Goal: Task Accomplishment & Management: Use online tool/utility

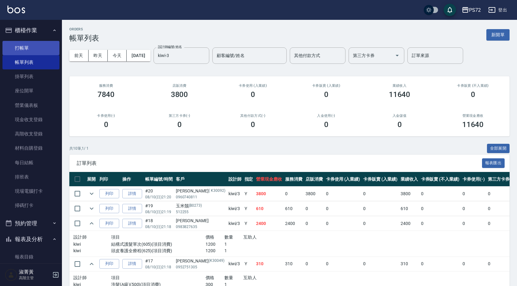
click at [42, 47] on link "打帳單" at bounding box center [30, 48] width 57 height 14
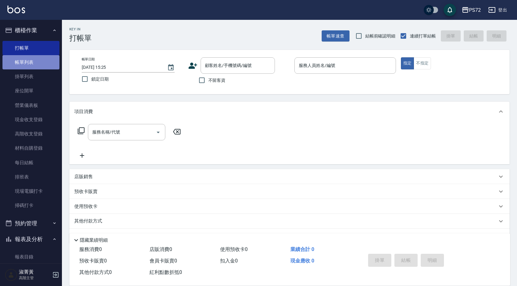
click at [39, 60] on link "帳單列表" at bounding box center [30, 62] width 57 height 14
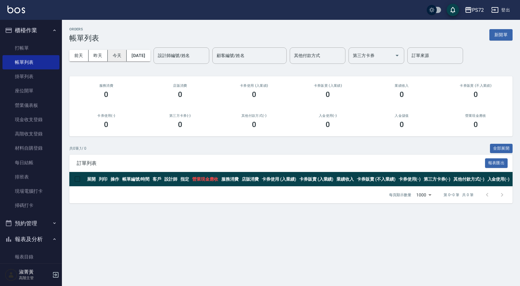
click at [109, 56] on button "今天" at bounding box center [117, 55] width 19 height 11
drag, startPoint x: 104, startPoint y: 57, endPoint x: 107, endPoint y: 60, distance: 4.4
click at [104, 57] on button "昨天" at bounding box center [98, 55] width 19 height 11
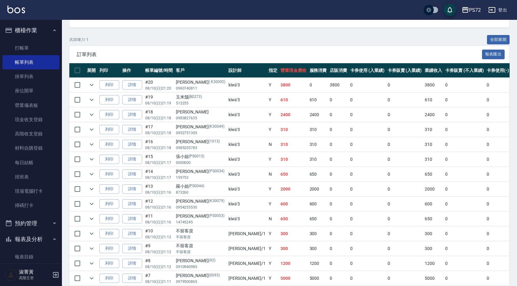
scroll to position [124, 0]
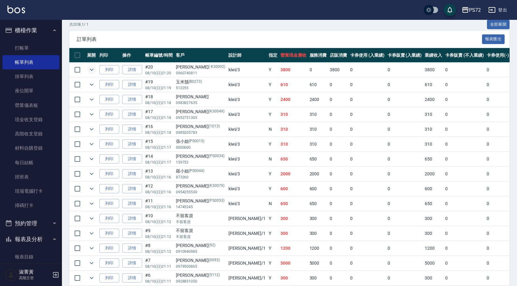
click at [92, 72] on icon "expand row" at bounding box center [91, 69] width 7 height 7
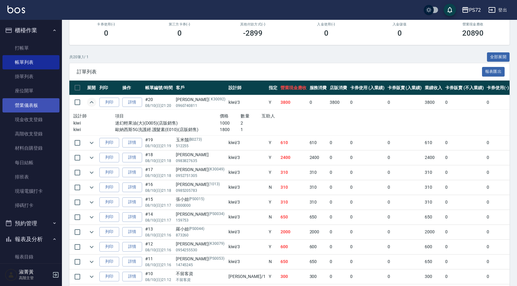
scroll to position [0, 0]
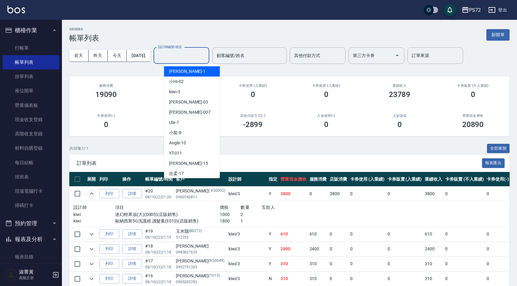
click at [194, 60] on input "設計師編號/姓名" at bounding box center [181, 55] width 50 height 11
click at [192, 74] on div "[PERSON_NAME] -1" at bounding box center [192, 71] width 56 height 10
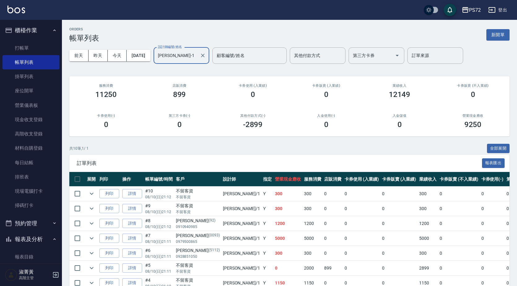
click at [196, 59] on input "[PERSON_NAME]-1" at bounding box center [176, 55] width 41 height 11
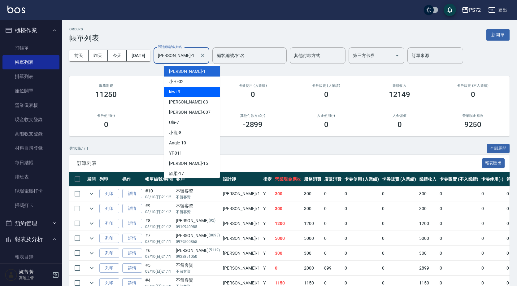
click at [196, 89] on div "kiwi -3" at bounding box center [192, 92] width 56 height 10
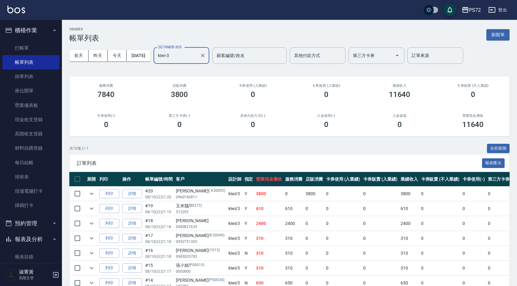
click at [196, 57] on input "kiwi-3" at bounding box center [176, 55] width 41 height 11
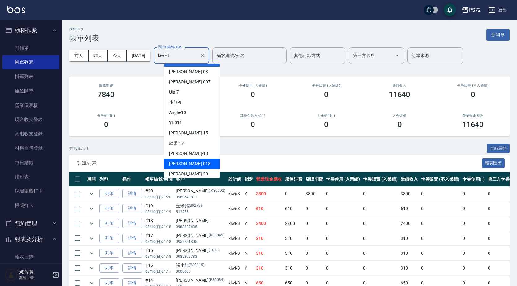
scroll to position [34, 0]
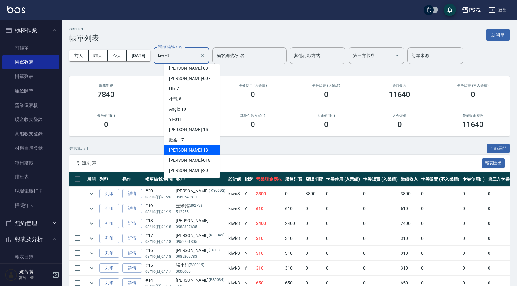
click at [190, 149] on div "[PERSON_NAME] -18" at bounding box center [192, 150] width 56 height 10
type input "[PERSON_NAME]-18"
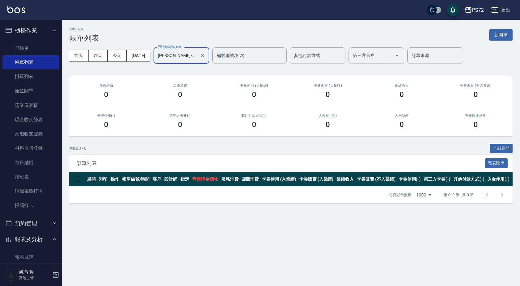
click at [32, 39] on ul "打帳單 帳單列表 掛單列表 座位開單 營業儀表板 現金收支登錄 高階收支登錄 材料自購登錄 每日結帳 排班表 現場電腦打卡 掃碼打卡" at bounding box center [30, 126] width 57 height 177
click at [46, 48] on link "打帳單" at bounding box center [30, 48] width 57 height 14
